Goal: Task Accomplishment & Management: Complete application form

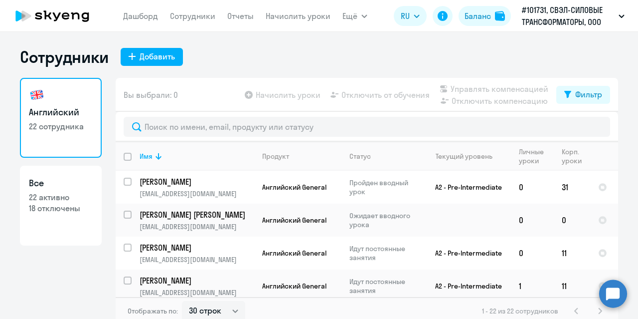
select select "30"
click at [162, 56] on div "Добавить" at bounding box center [157, 56] width 35 height 12
select select "english_adult_not_native_speaker"
select select "5"
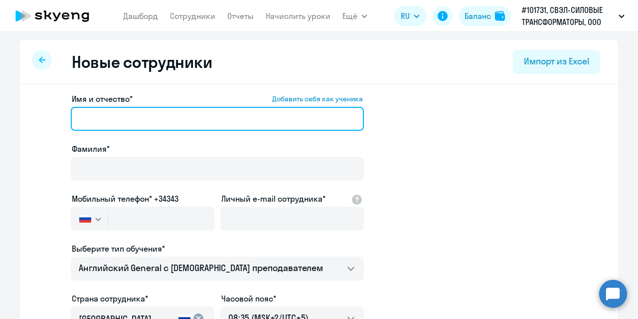
click at [127, 118] on input "Имя и отчество* Добавить себя как ученика" at bounding box center [217, 119] width 293 height 24
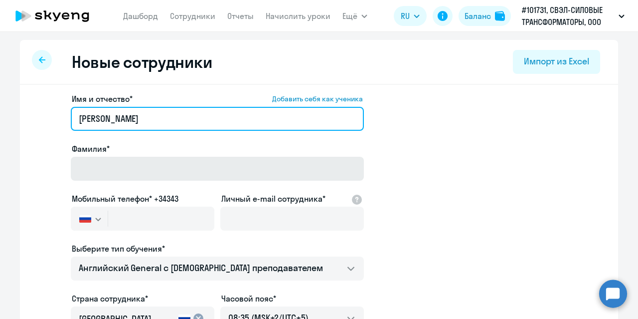
type input "[PERSON_NAME]"
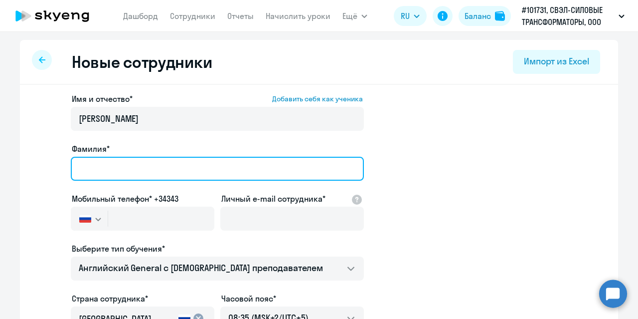
click at [115, 171] on input "Фамилия*" at bounding box center [217, 169] width 293 height 24
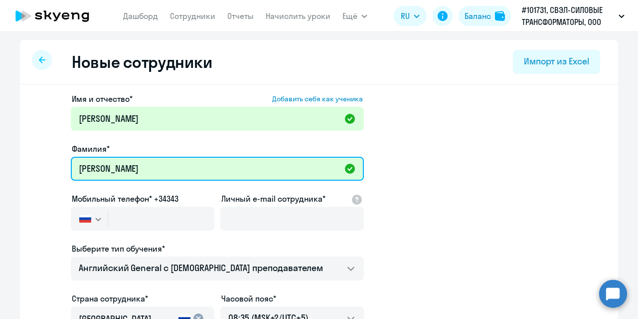
paste input "[PERSON_NAME]"
type input "[PERSON_NAME]"
drag, startPoint x: 162, startPoint y: 165, endPoint x: 76, endPoint y: 165, distance: 85.3
click at [76, 165] on input "[PERSON_NAME]" at bounding box center [217, 169] width 293 height 24
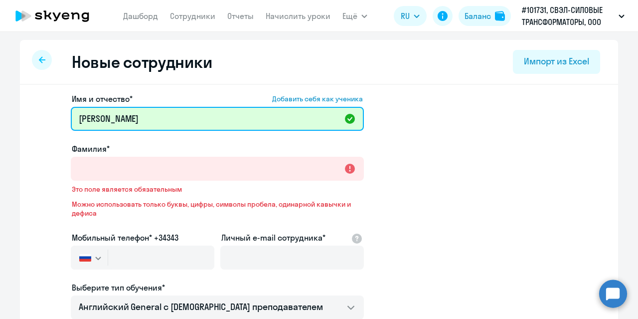
click at [117, 117] on input "[PERSON_NAME]" at bounding box center [217, 119] width 293 height 24
paste input "[PERSON_NAME]"
click at [103, 117] on input "[PERSON_NAME]" at bounding box center [217, 119] width 293 height 24
type input "[PERSON_NAME]"
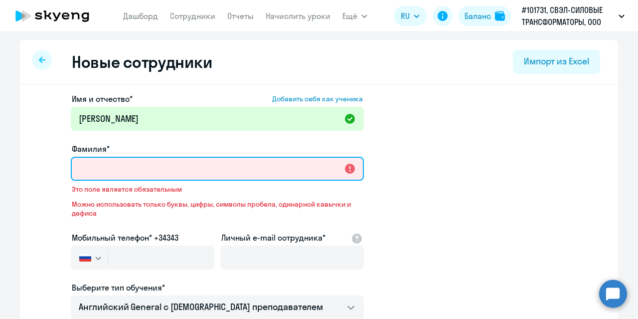
click at [97, 169] on input "Фамилия*" at bounding box center [217, 169] width 293 height 24
paste input "[PERSON_NAME]"
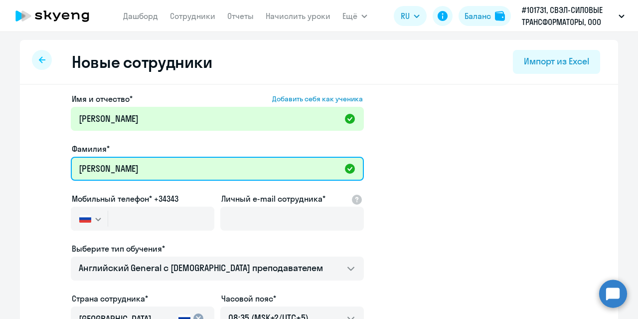
type input "[PERSON_NAME]"
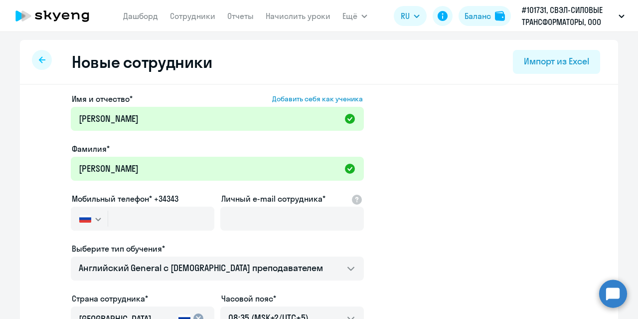
click at [62, 133] on app-new-student-form "Имя и отчество* Добавить себя как ученика [PERSON_NAME]* [PERSON_NAME] телефон*…" at bounding box center [319, 271] width 567 height 356
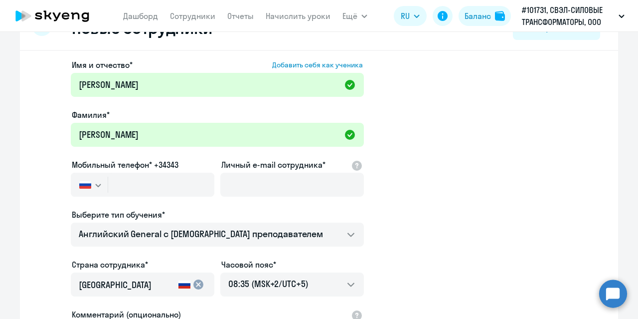
scroll to position [50, 0]
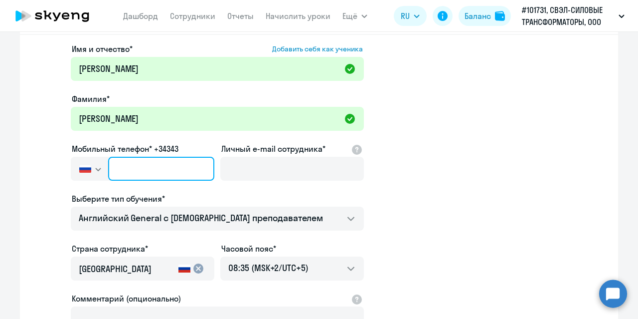
click at [122, 165] on input "text" at bounding box center [161, 169] width 106 height 24
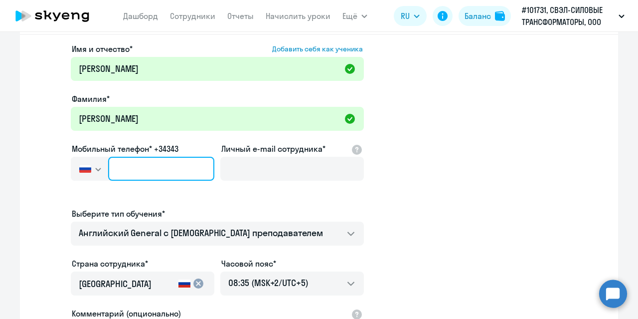
type input "+7 0"
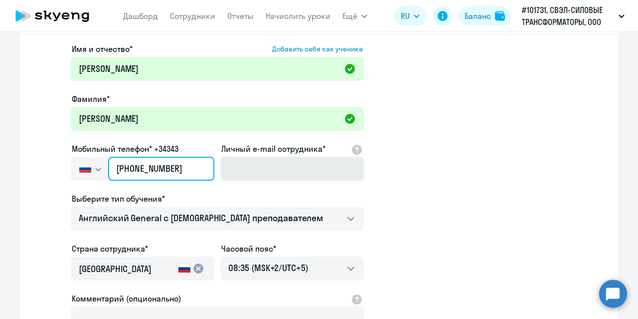
type input "[PHONE_NUMBER]"
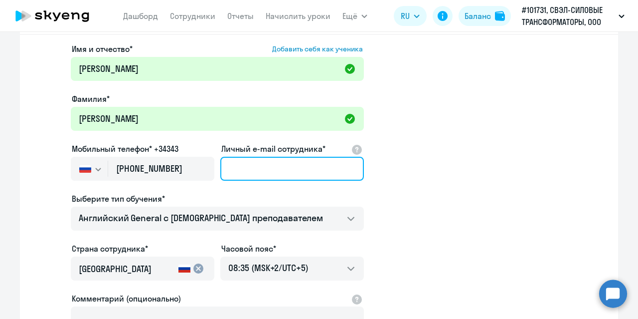
click at [236, 174] on input "Личный e-mail сотрудника*" at bounding box center [292, 169] width 144 height 24
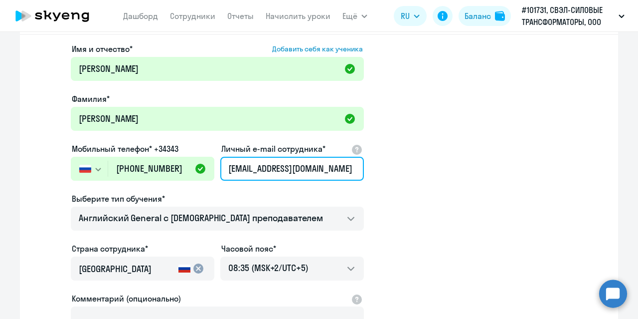
click at [273, 167] on input "[EMAIL_ADDRESS][DOMAIN_NAME]" at bounding box center [292, 169] width 144 height 24
type input "[EMAIL_ADDRESS][DOMAIN_NAME]"
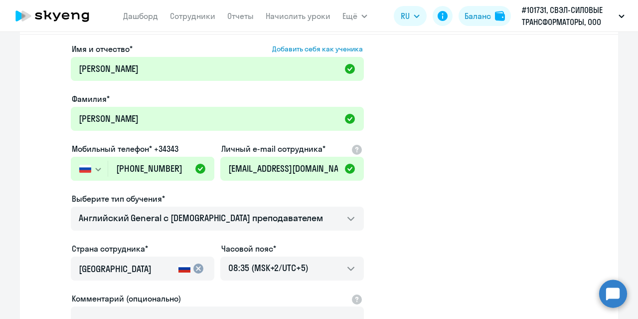
click at [445, 172] on app-new-student-form "Имя и отчество* Добавить себя как ученика [PERSON_NAME]* [PERSON_NAME] телефон*…" at bounding box center [319, 221] width 567 height 356
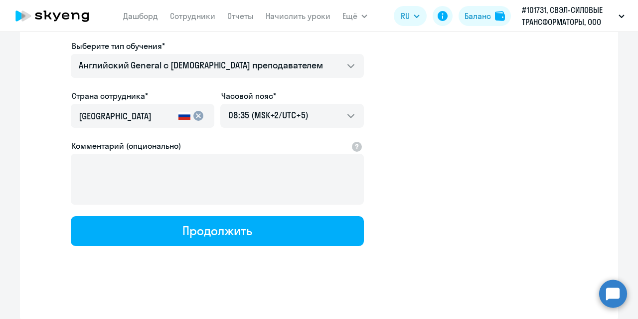
scroll to position [204, 0]
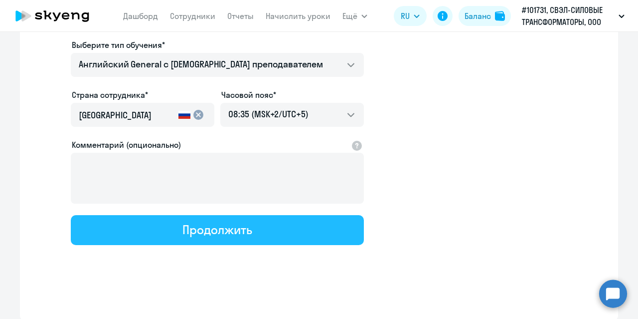
click at [270, 226] on button "Продолжить" at bounding box center [217, 230] width 293 height 30
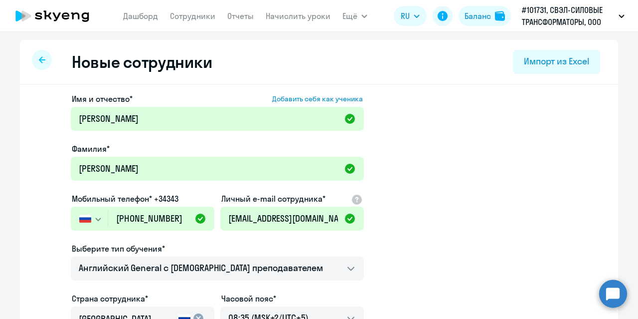
select select "english_adult_not_native_speaker"
select select "5"
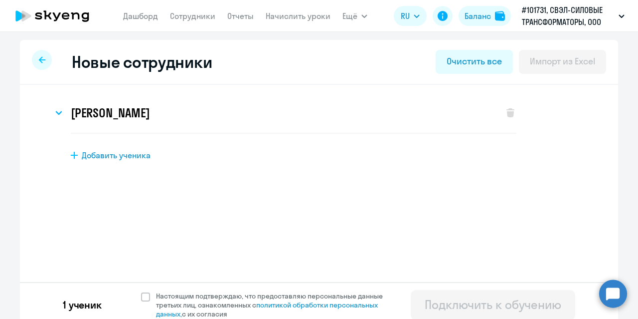
scroll to position [8, 0]
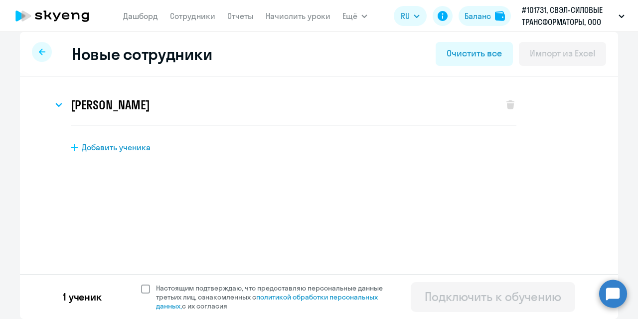
click at [141, 286] on span at bounding box center [145, 288] width 9 height 9
click at [141, 283] on input "Настоящим подтверждаю, что предоставляю персональные данные третьих лиц, ознако…" at bounding box center [141, 283] width 0 height 0
checkbox input "true"
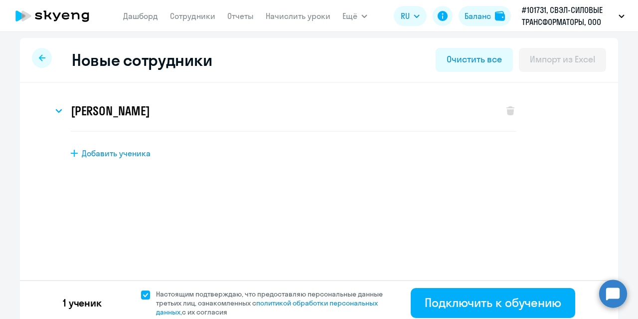
scroll to position [0, 0]
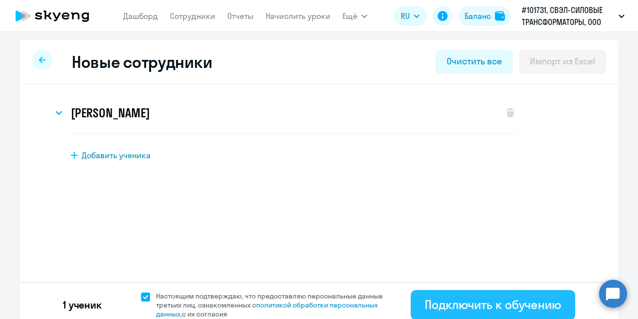
click at [451, 308] on div "Подключить к обучению" at bounding box center [493, 304] width 137 height 16
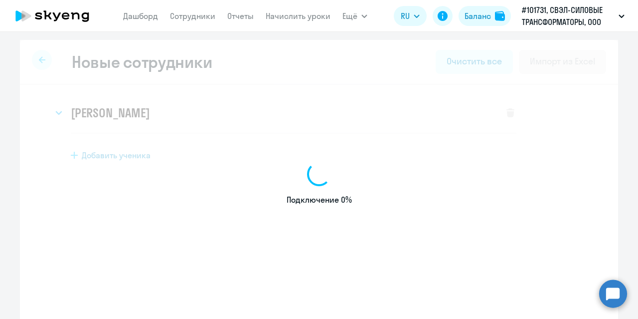
select select "english_adult_not_native_speaker"
select select "5"
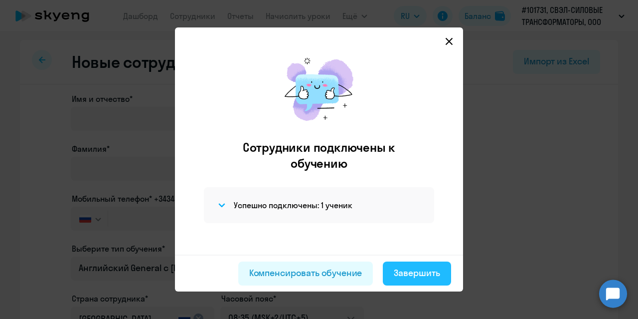
click at [414, 271] on div "Завершить" at bounding box center [417, 272] width 46 height 13
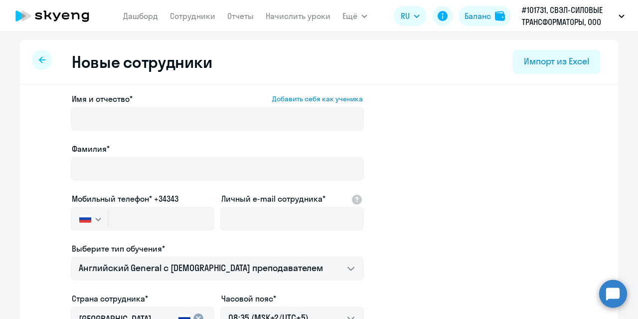
select select "30"
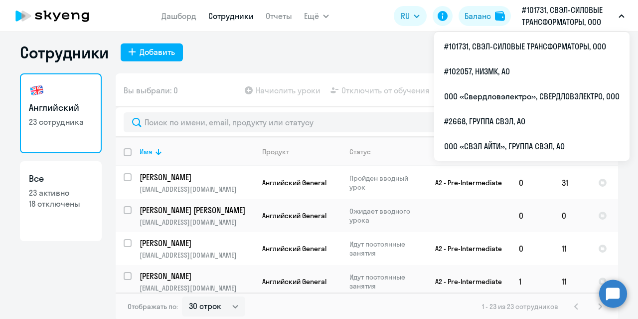
scroll to position [6, 0]
